Goal: Find specific page/section: Find specific page/section

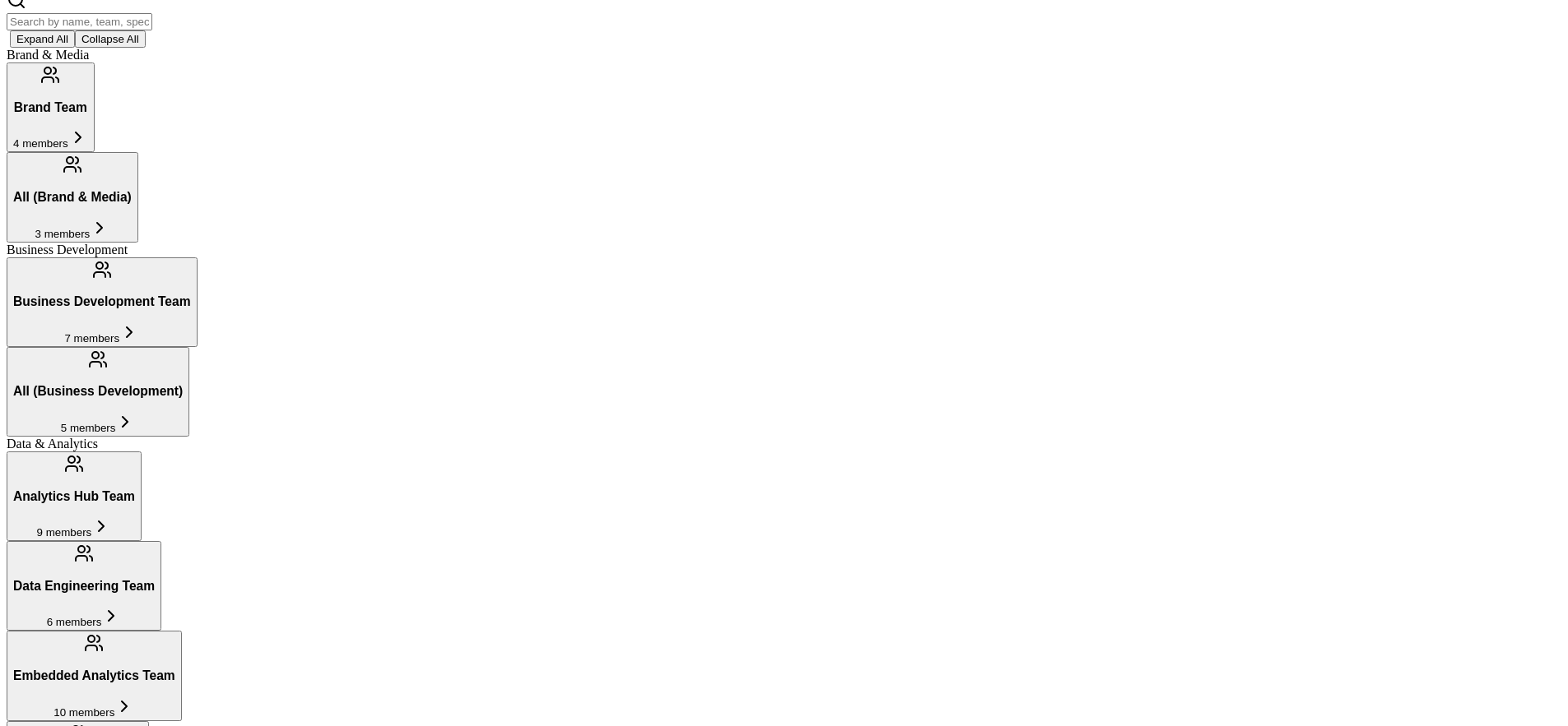
scroll to position [376, 0]
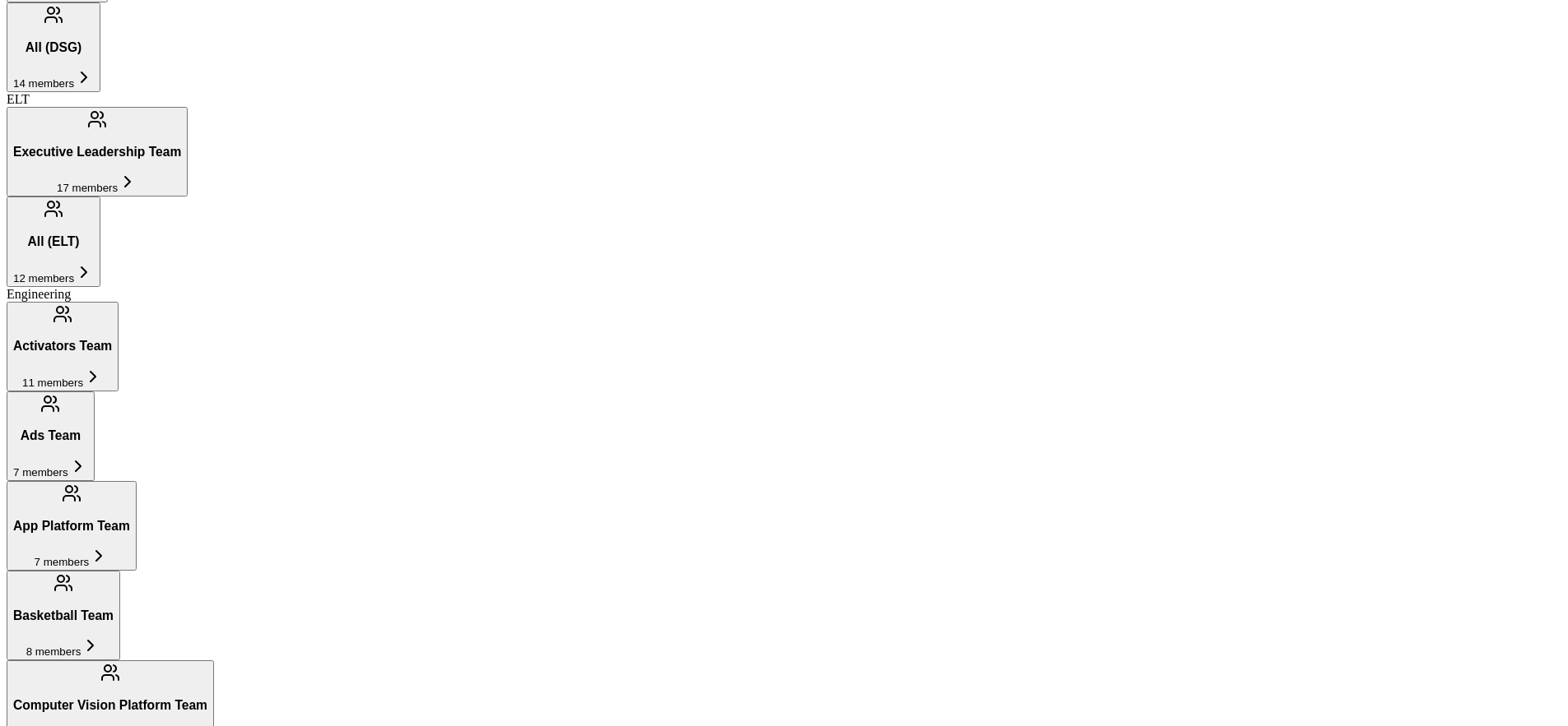
scroll to position [1360, 0]
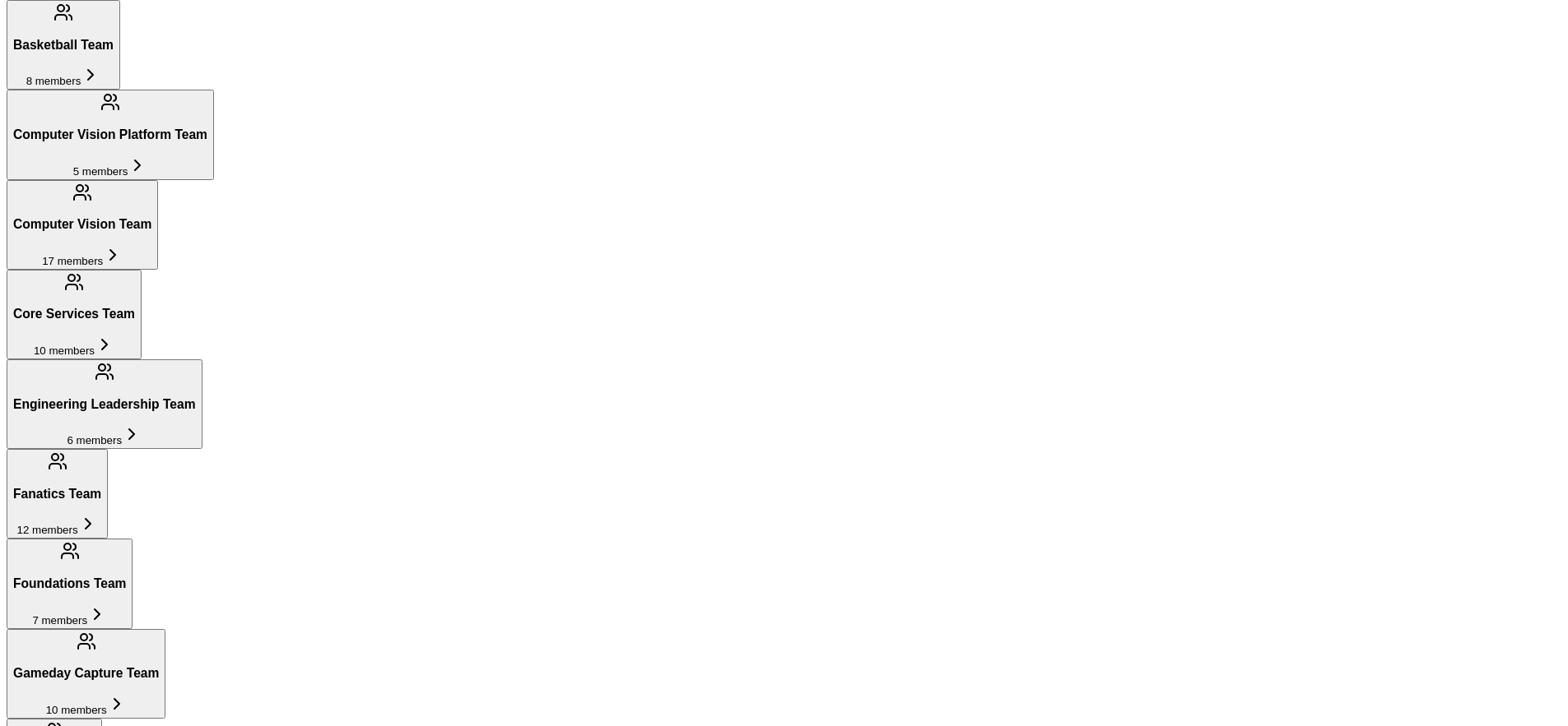
scroll to position [1931, 0]
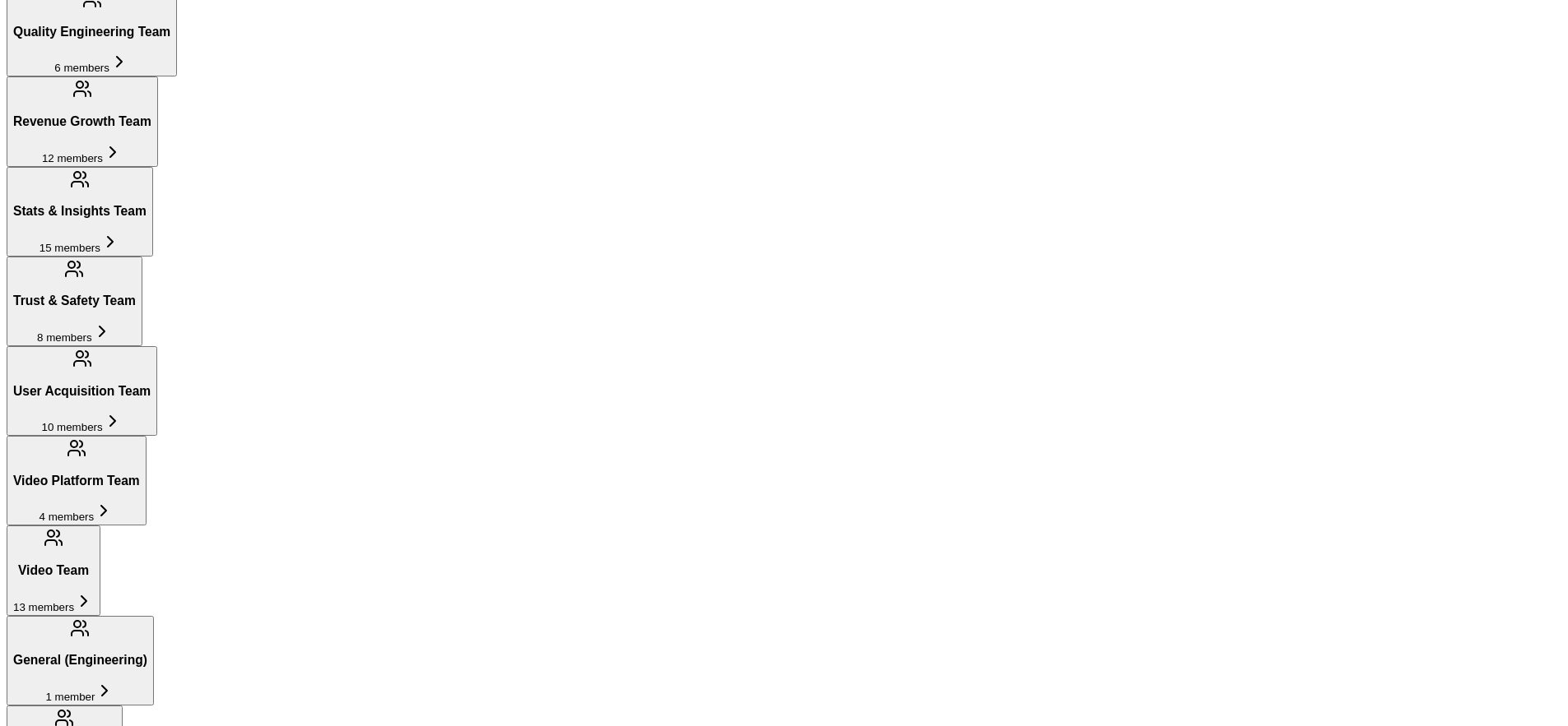
scroll to position [2958, 0]
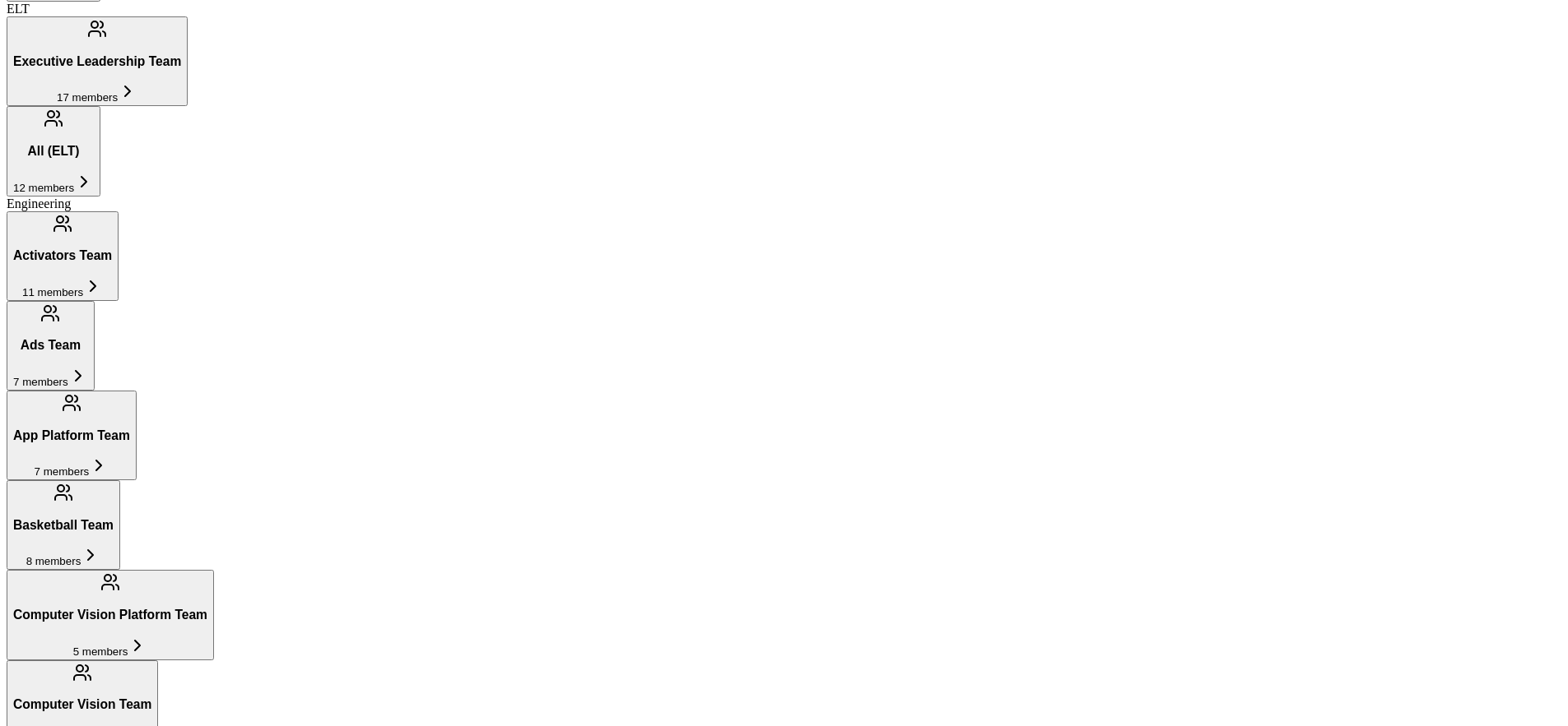
scroll to position [1460, 0]
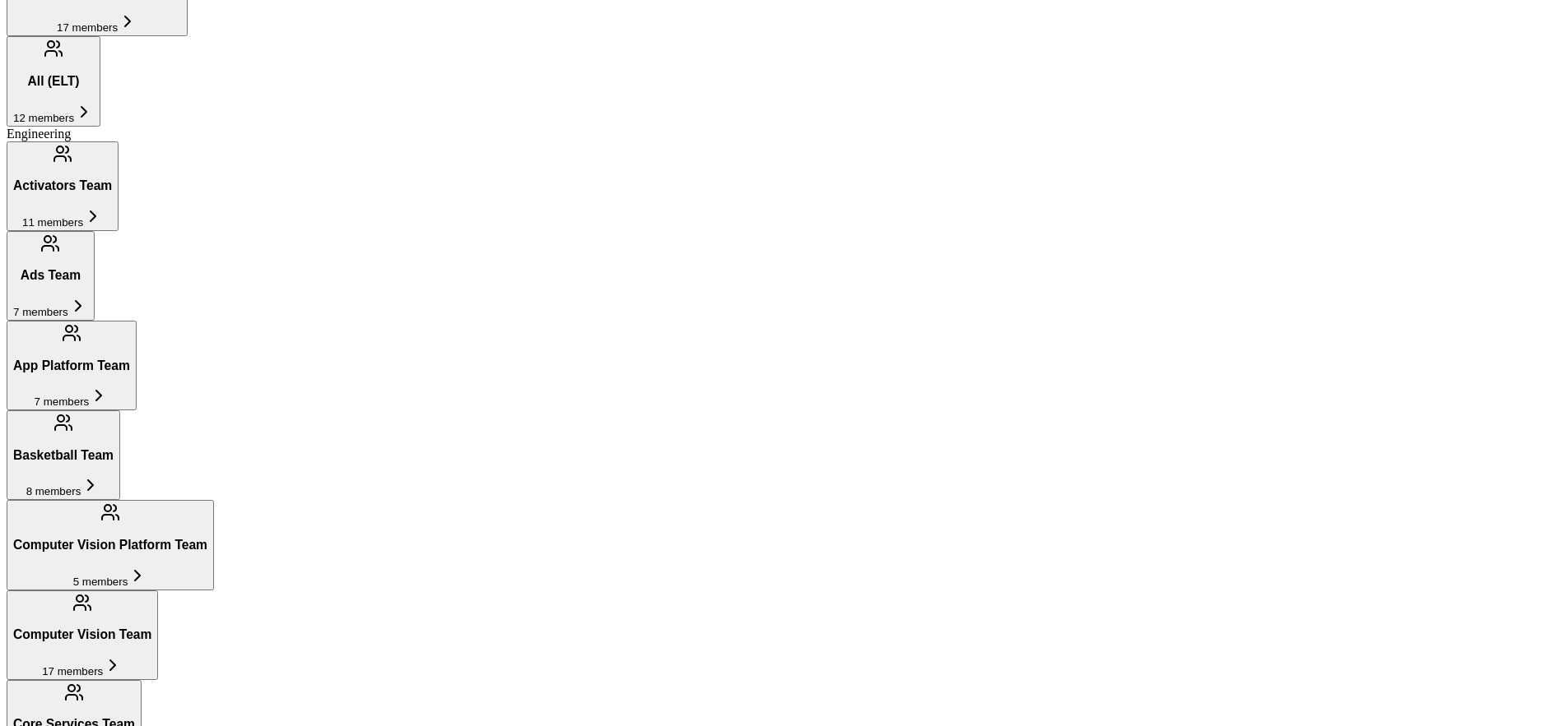
scroll to position [1528, 0]
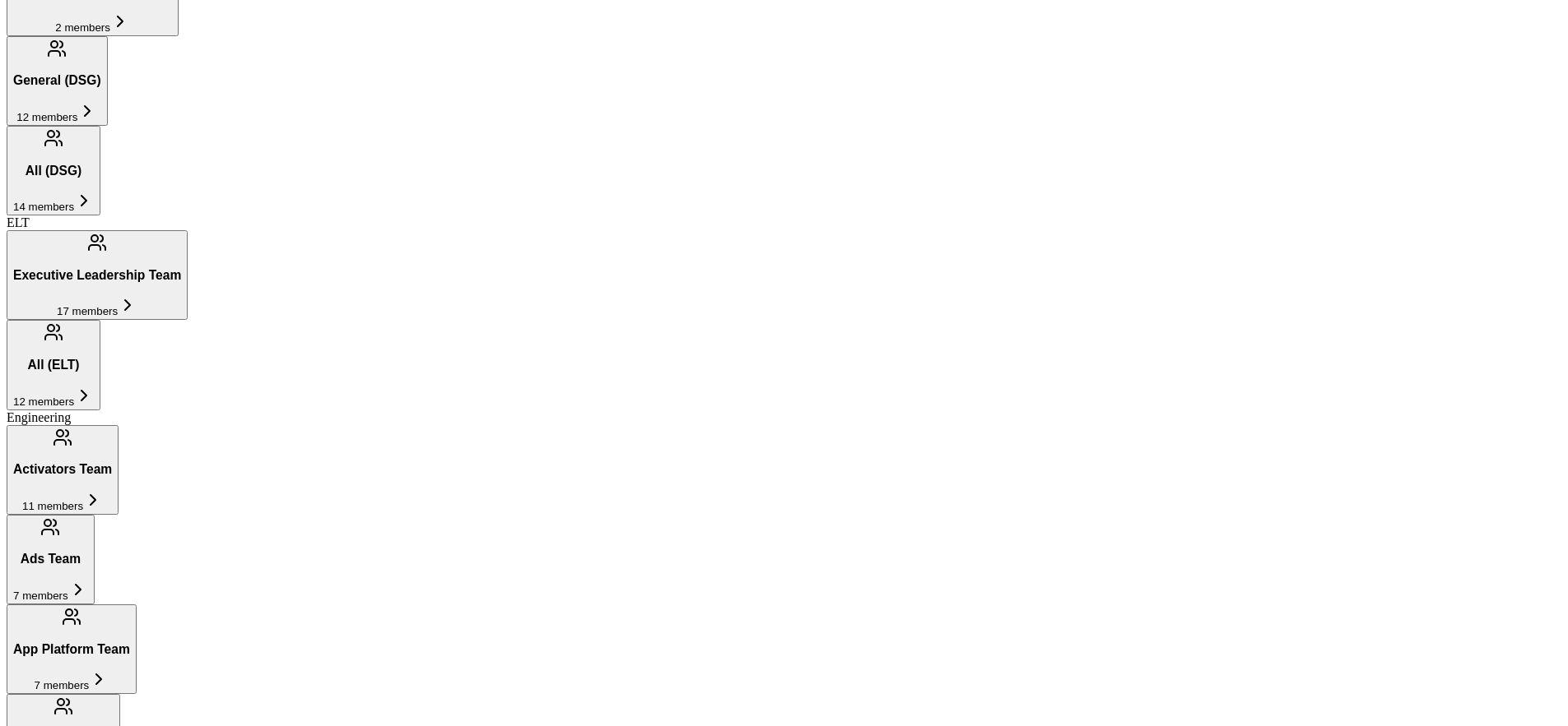
scroll to position [1255, 0]
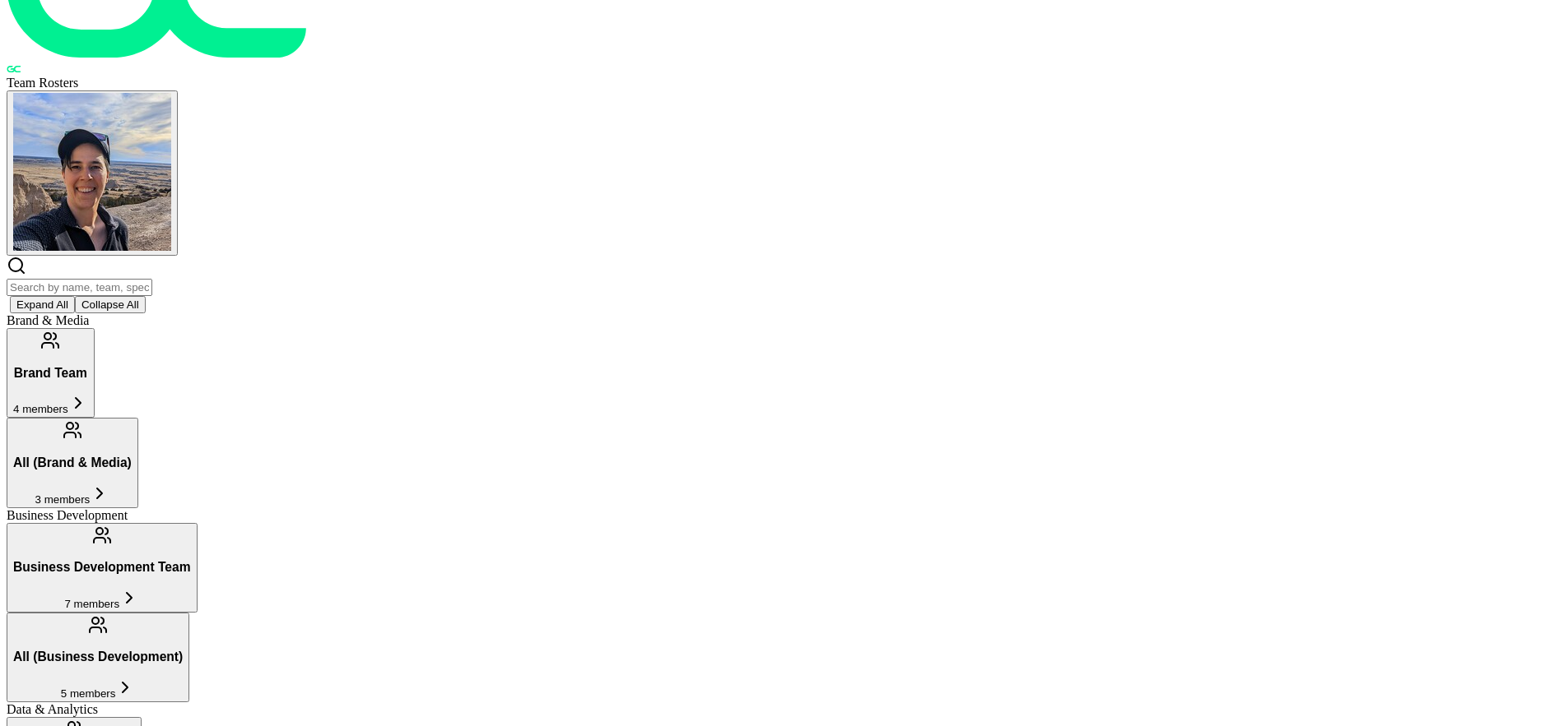
scroll to position [0, 0]
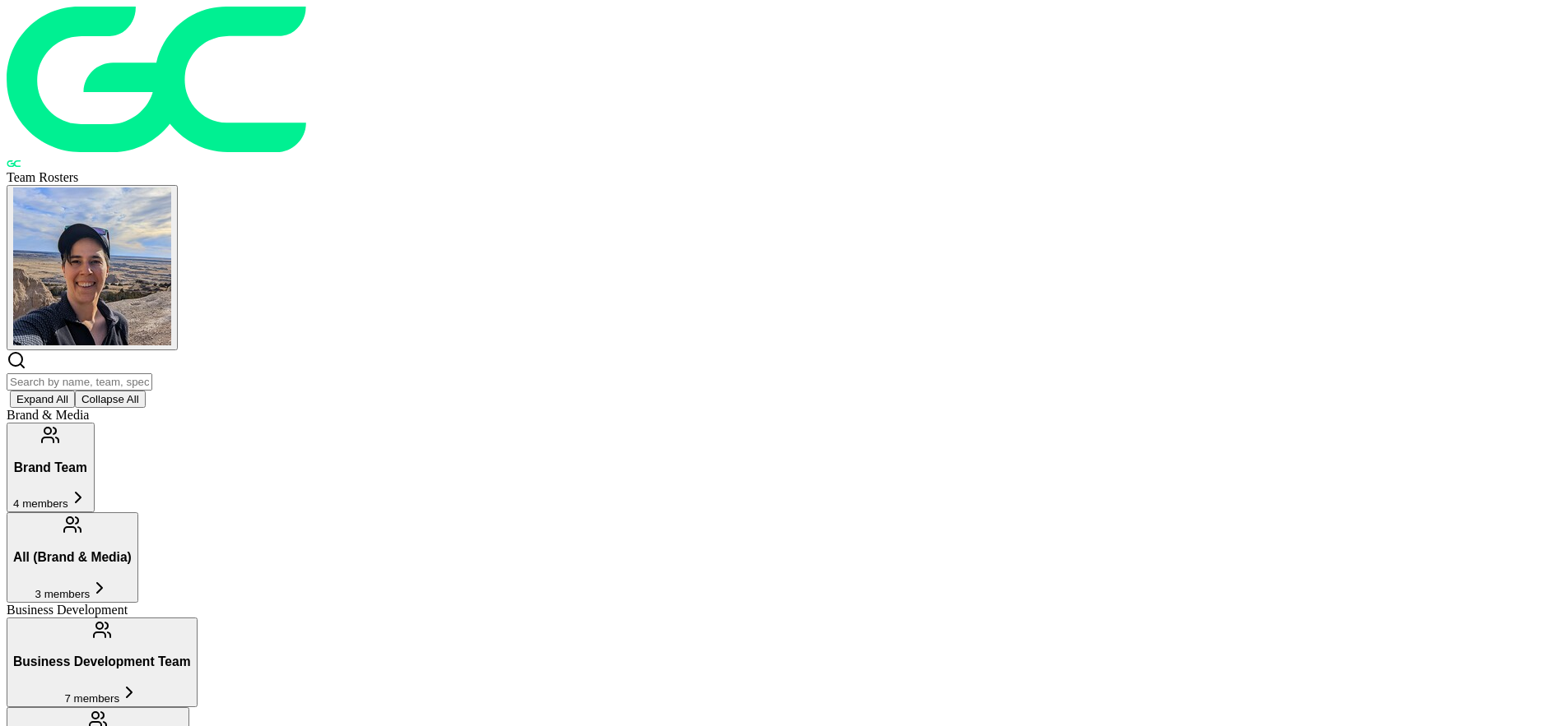
click at [138, 513] on button "All (Brand & Media) 3 members" at bounding box center [72, 557] width 131 height 90
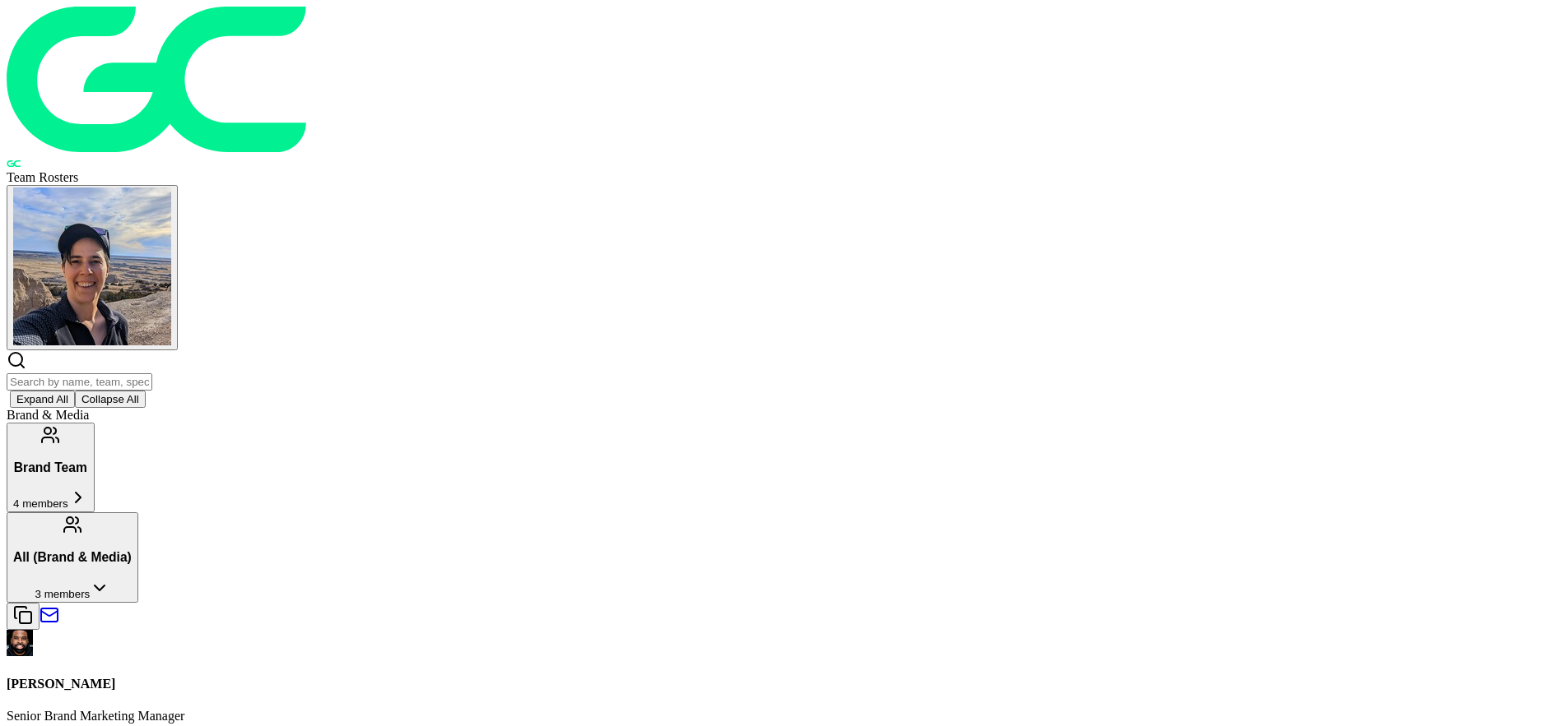
click at [138, 513] on button "All (Brand & Media) 3 members" at bounding box center [72, 557] width 131 height 90
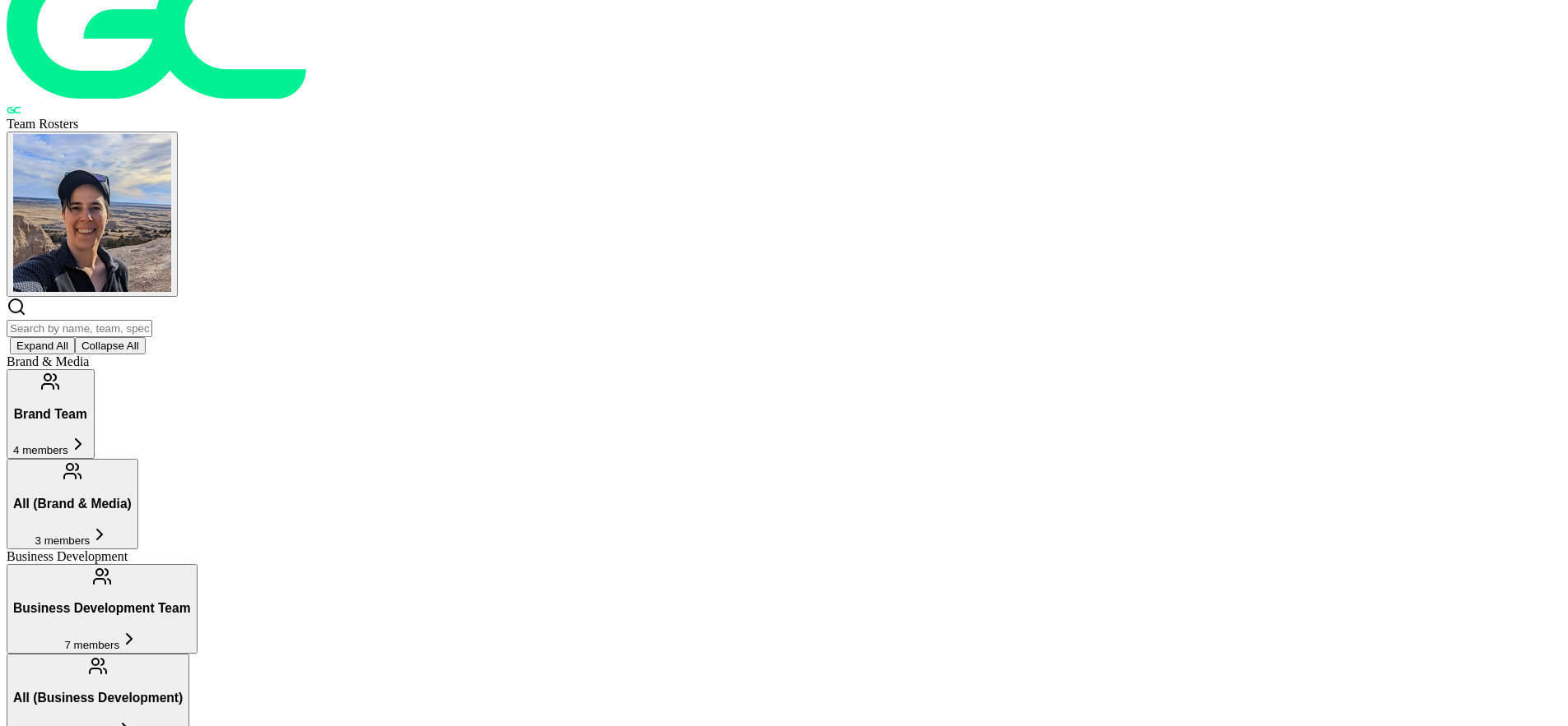
scroll to position [54, 0]
click at [191, 601] on h3 "Business Development Team" at bounding box center [103, 607] width 178 height 14
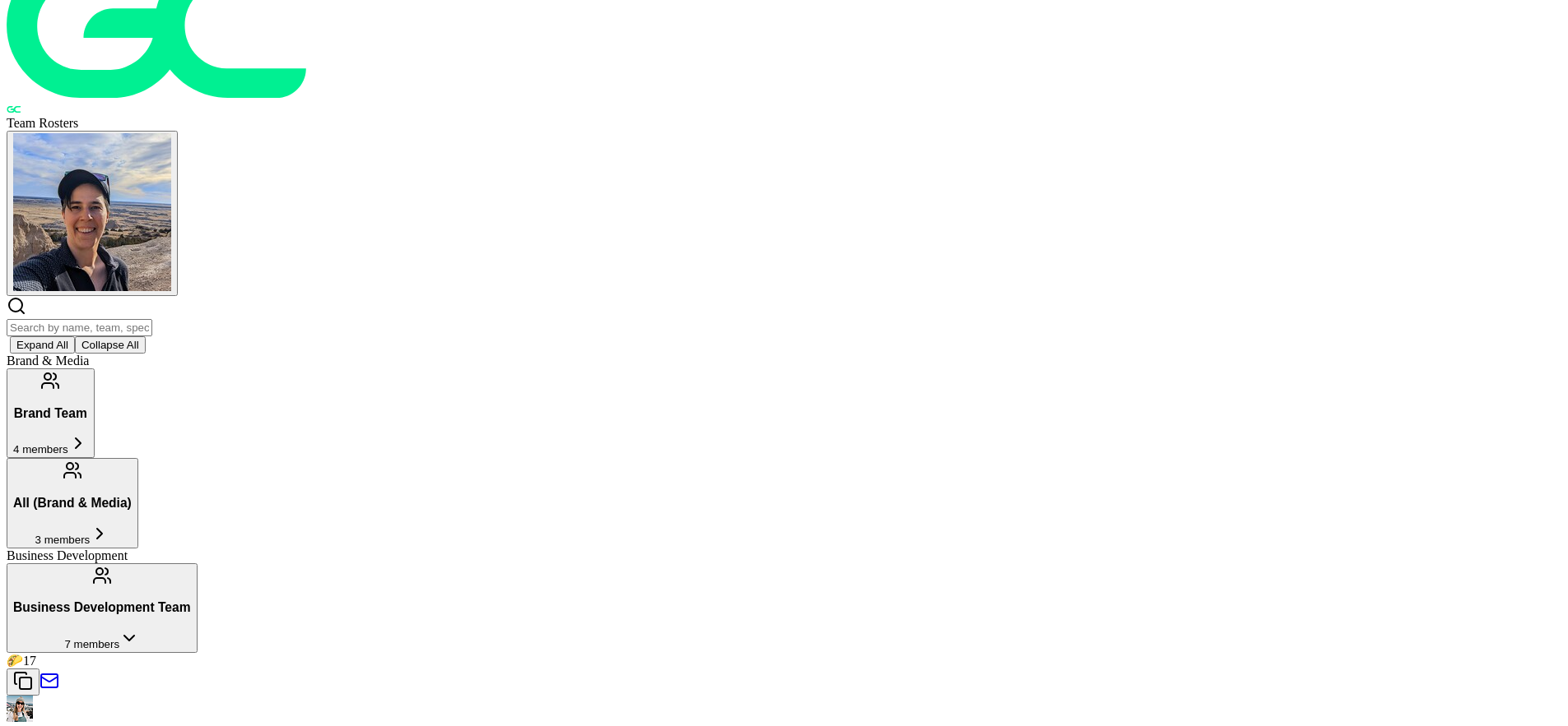
click at [197, 563] on button "Business Development Team 7 members" at bounding box center [102, 608] width 191 height 90
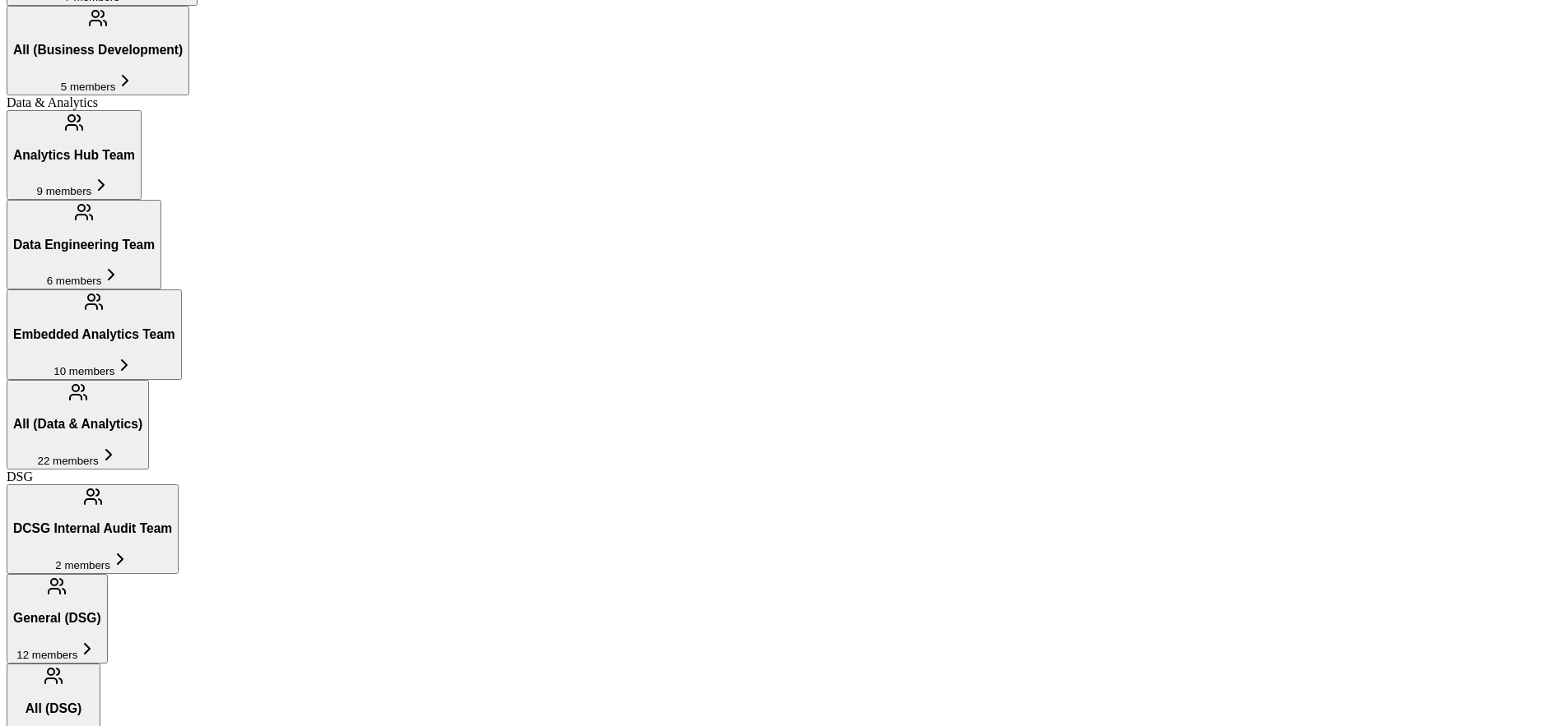
scroll to position [562, 0]
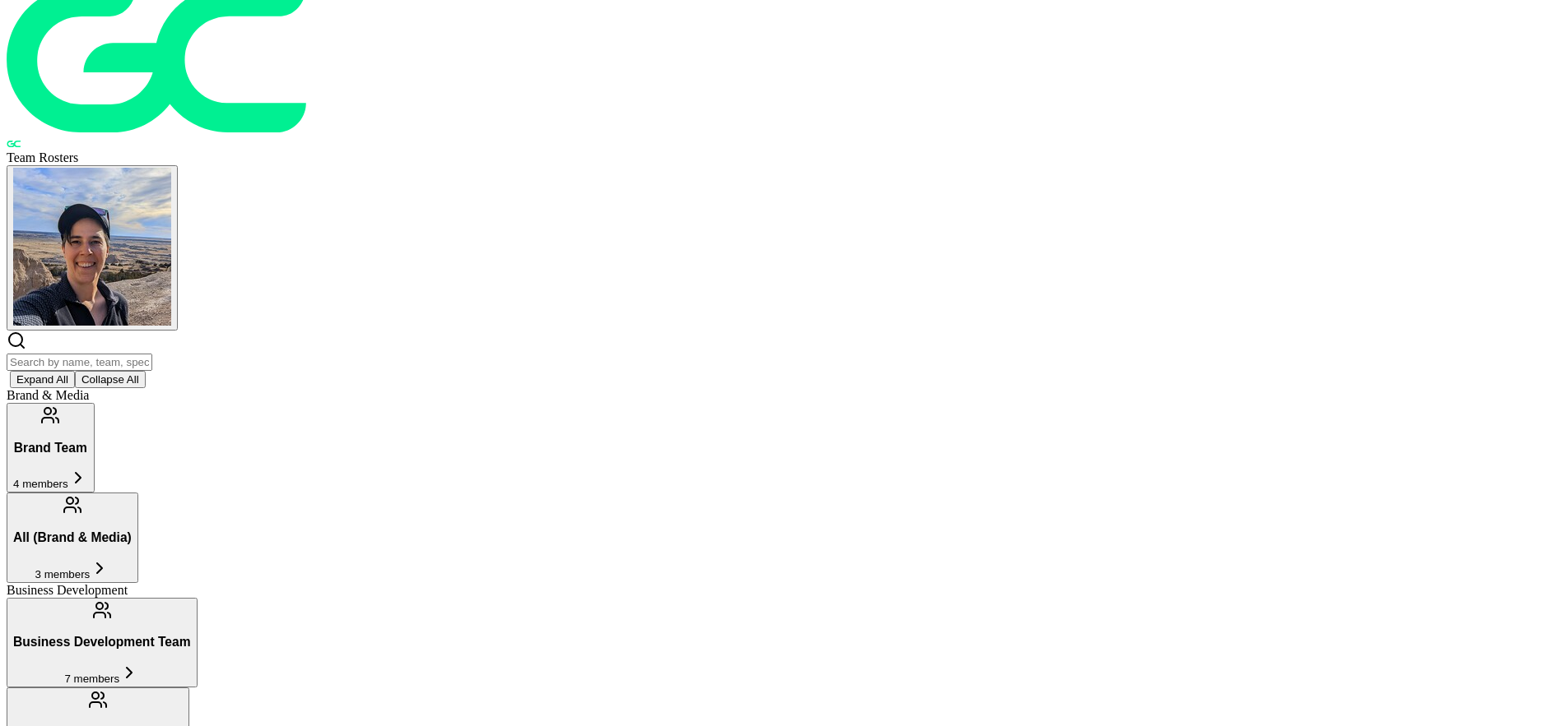
scroll to position [0, 0]
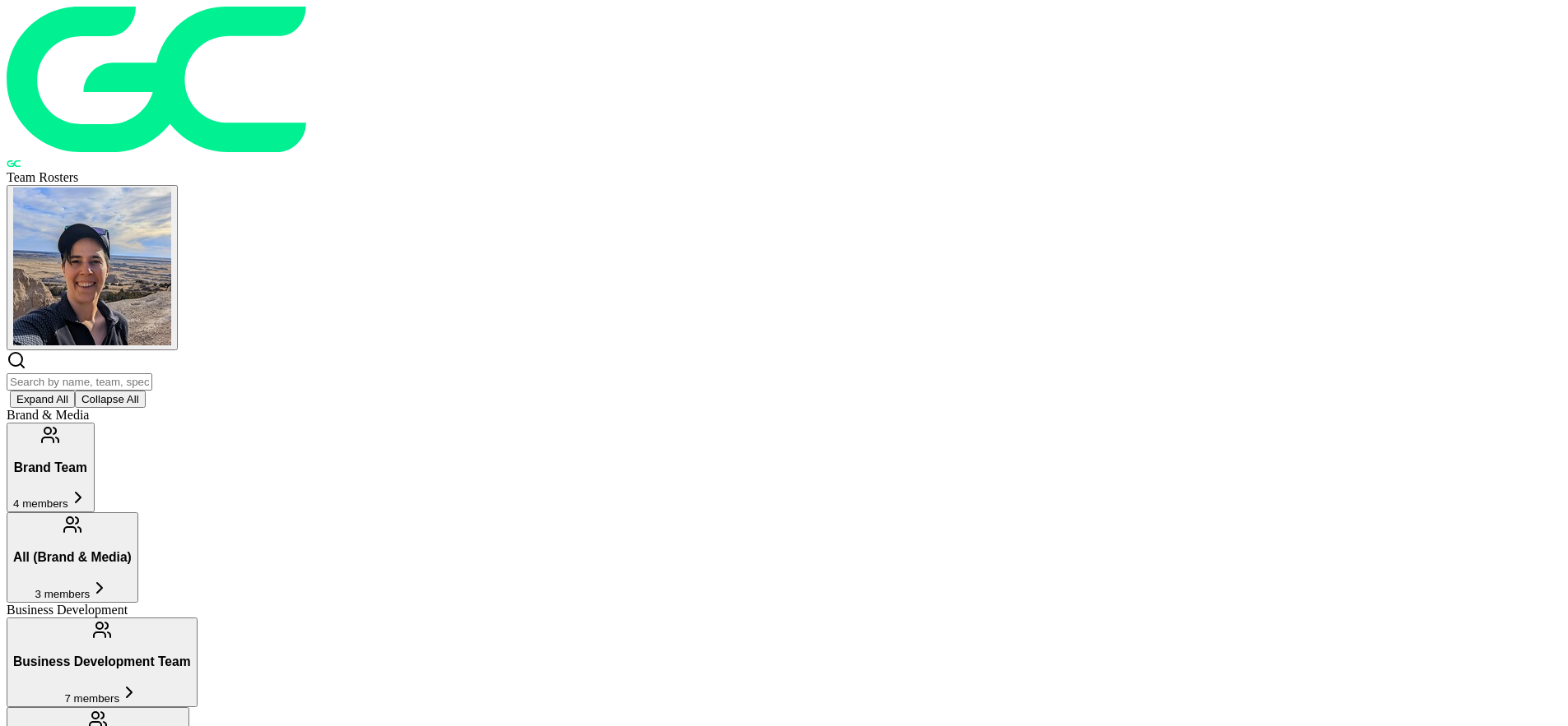
click at [197, 618] on button "Business Development Team 7 members" at bounding box center [102, 662] width 191 height 90
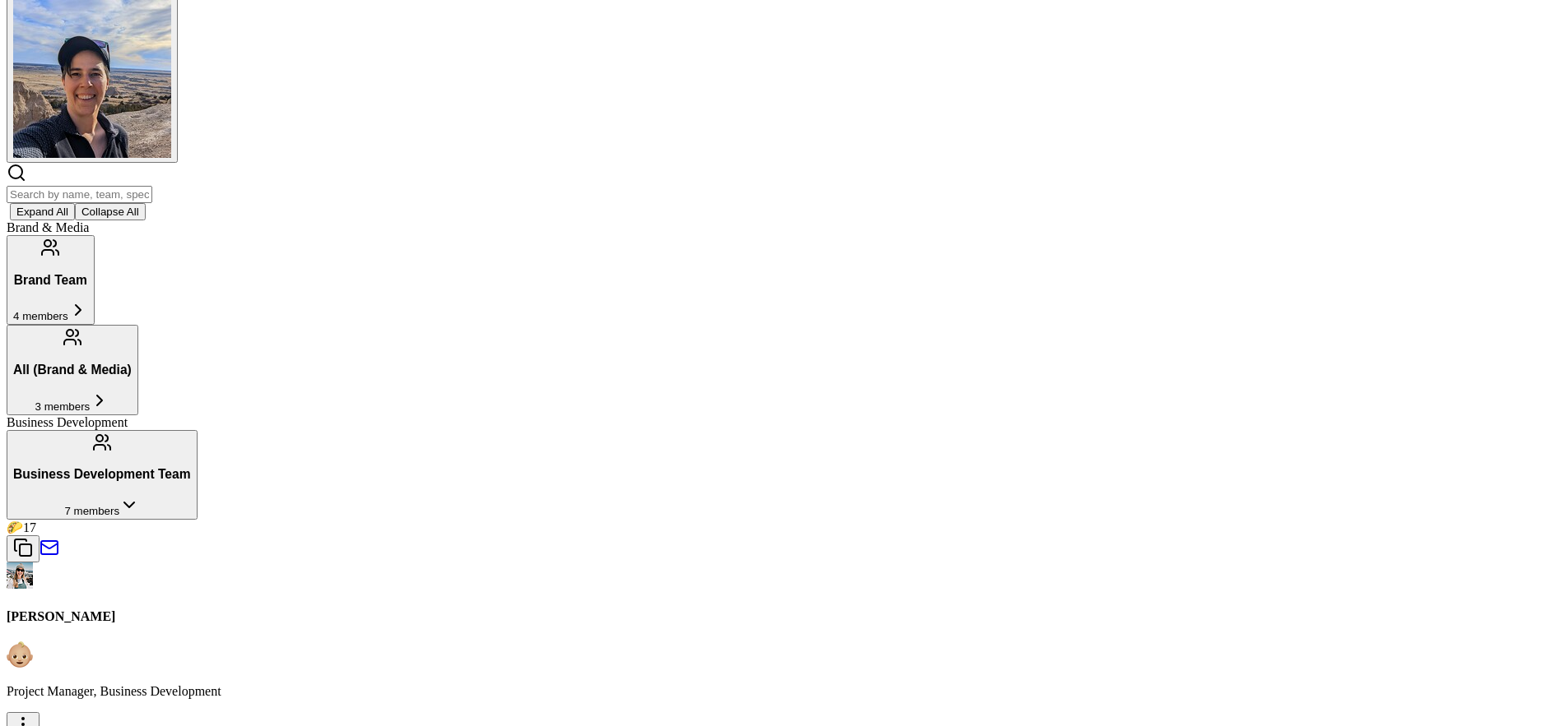
scroll to position [524, 0]
